Goal: Complete application form

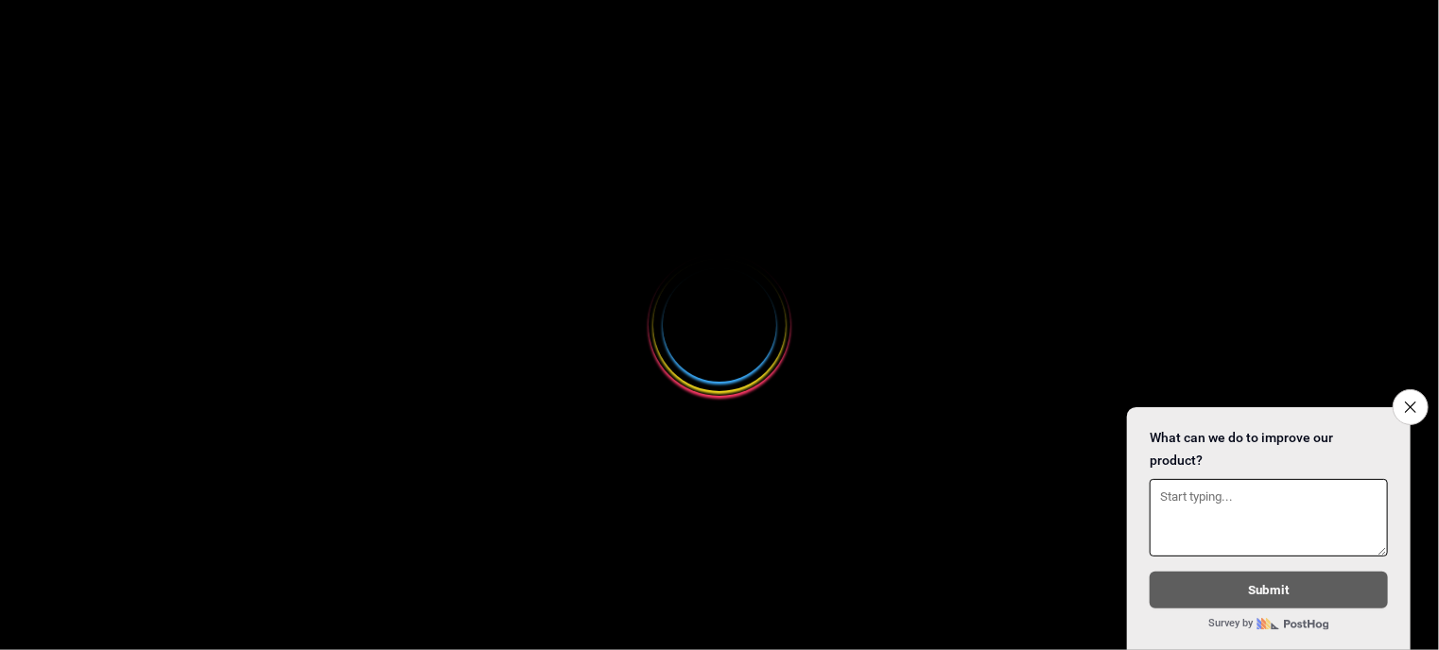
select select
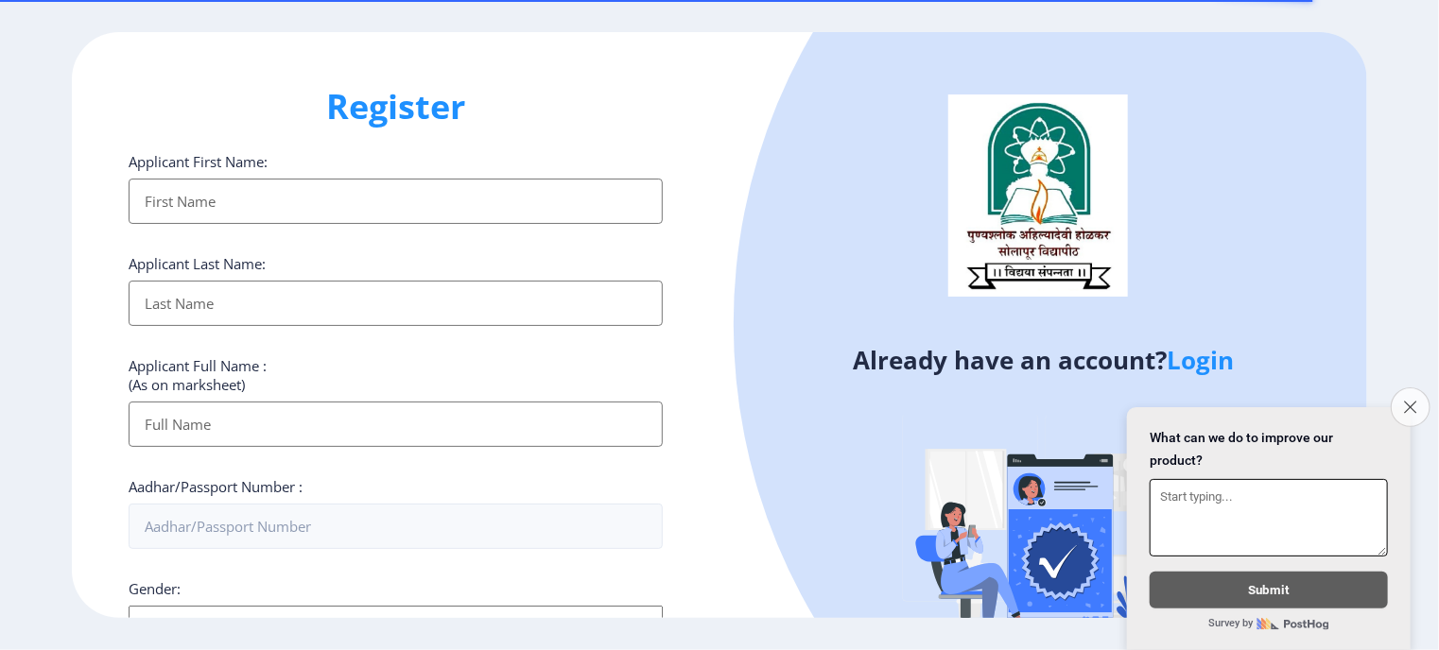
click at [1415, 402] on button "Close survey" at bounding box center [1410, 408] width 40 height 40
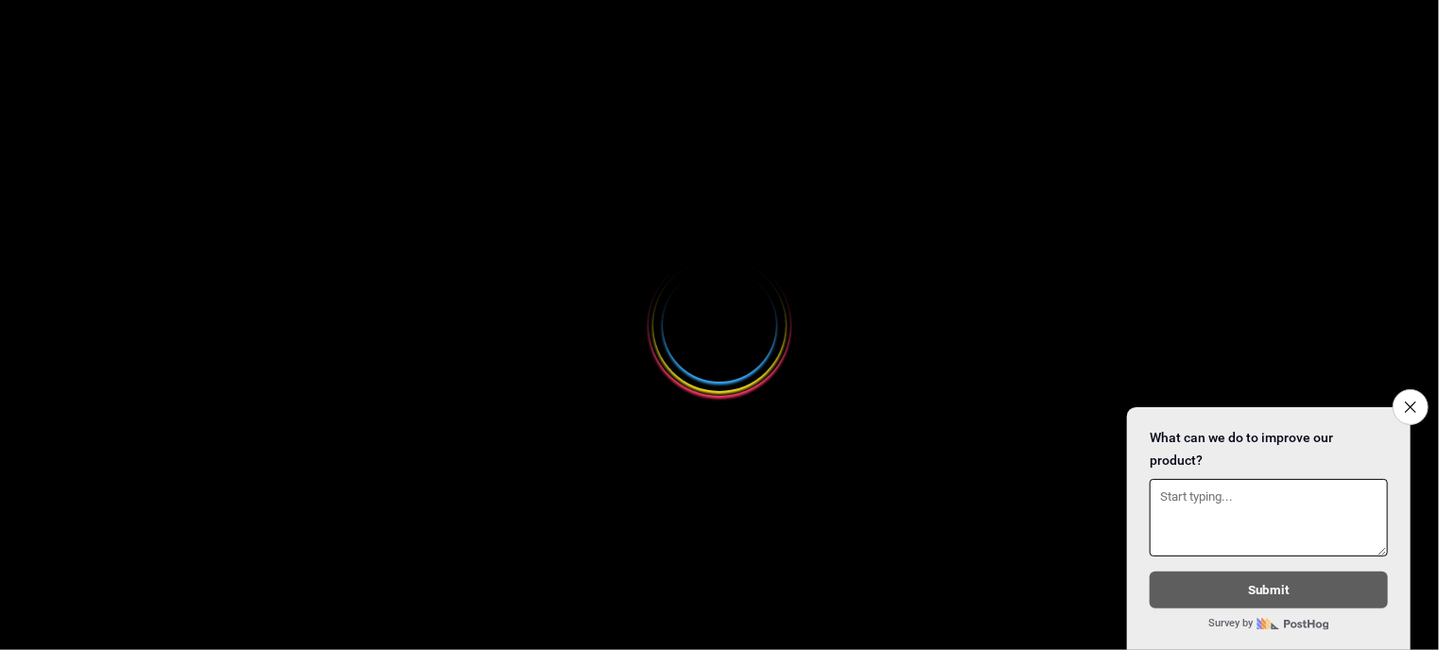
select select
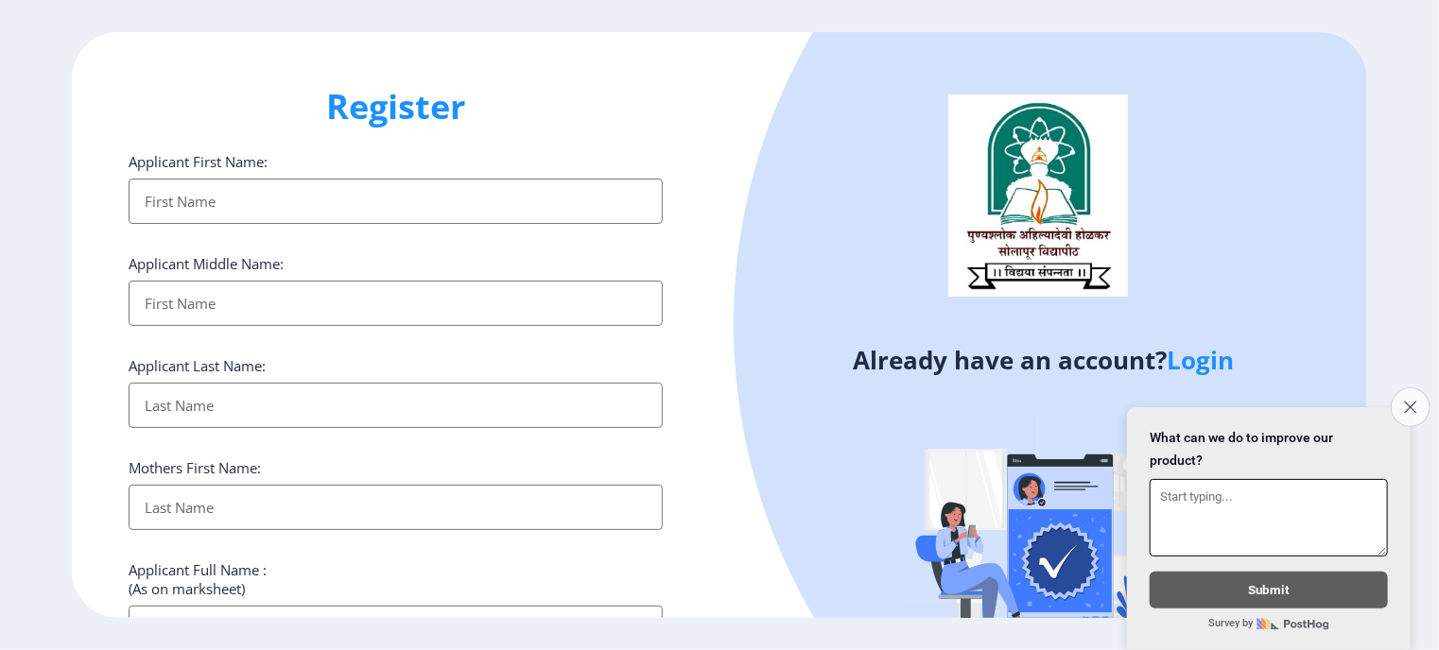
click at [1420, 394] on button "Close survey" at bounding box center [1410, 408] width 40 height 40
